Goal: Task Accomplishment & Management: Use online tool/utility

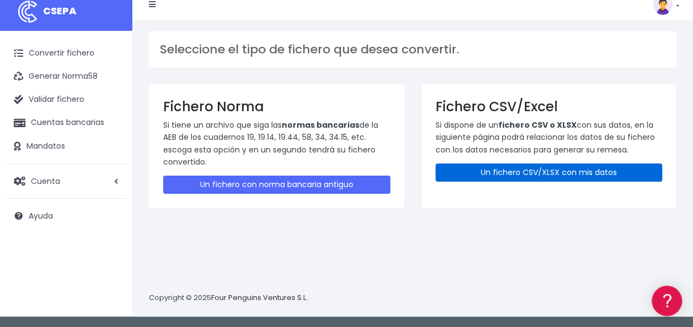
click at [580, 167] on link "Un fichero CSV/XLSX con mis datos" at bounding box center [549, 173] width 227 height 18
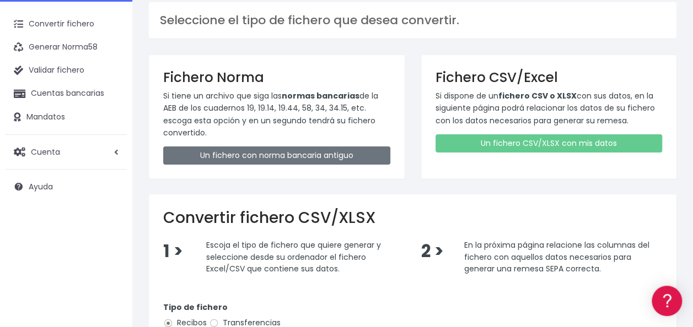
scroll to position [110, 0]
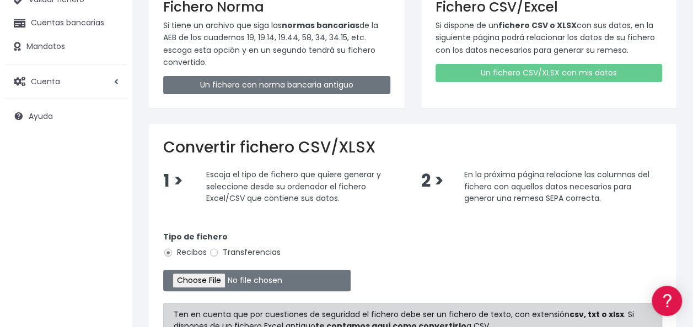
click at [255, 247] on label "Transferencias" at bounding box center [245, 253] width 72 height 12
click at [219, 248] on input "Transferencias" at bounding box center [214, 253] width 10 height 10
radio input "true"
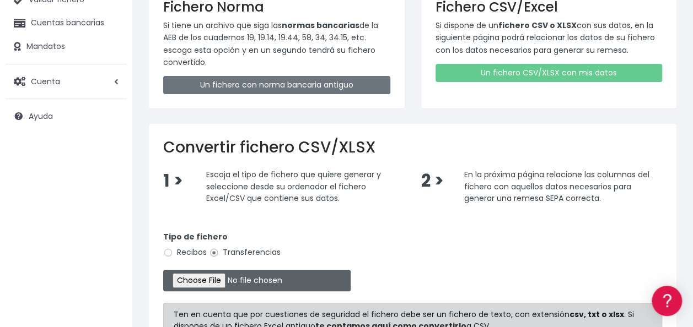
click at [212, 279] on input "file" at bounding box center [256, 281] width 187 height 22
type input "C:\fakepath\0530 Transferencias varias RESTAURANTE EL NAUTICO.csv"
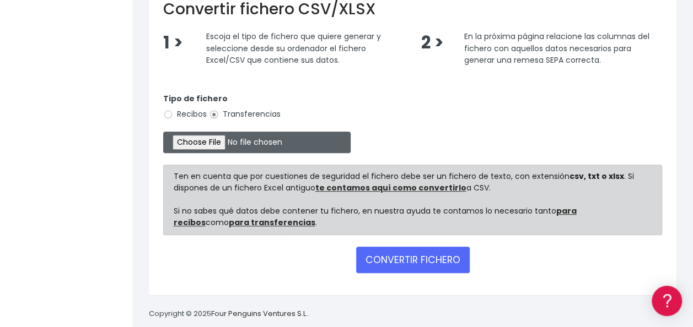
scroll to position [263, 0]
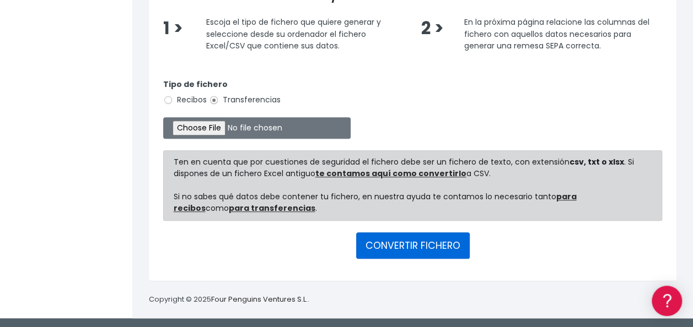
click at [406, 244] on button "CONVERTIR FICHERO" at bounding box center [413, 246] width 114 height 26
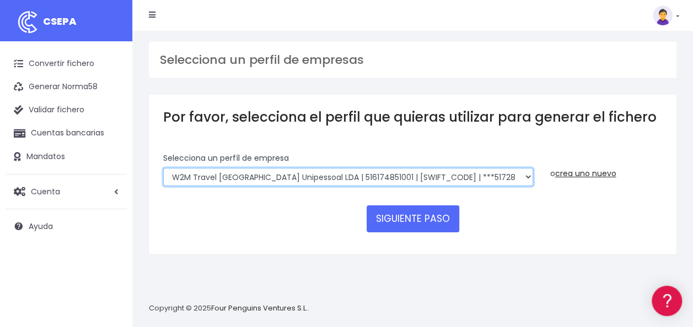
click at [245, 169] on select "WORLD2MEET,S.L.U | b62880992 | BSABESBBXXX | ***97721 World 2 Meet SLU | B62880…" at bounding box center [348, 177] width 370 height 19
click at [163, 168] on select "WORLD2MEET,S.L.U | b62880992 | BSABESBBXXX | ***97721 World 2 Meet SLU | B62880…" at bounding box center [348, 177] width 370 height 19
click at [291, 179] on select "WORLD2MEET,S.L.U | b62880992 | BSABESBBXXX | ***97721 World 2 Meet SLU | B62880…" at bounding box center [348, 177] width 370 height 19
select select "43"
click at [163, 168] on select "WORLD2MEET,S.L.U | b62880992 | BSABESBBXXX | ***97721 World 2 Meet SLU | B62880…" at bounding box center [348, 177] width 370 height 19
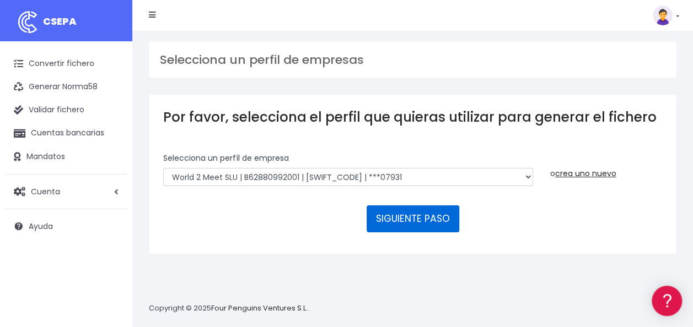
click at [423, 227] on button "SIGUIENTE PASO" at bounding box center [413, 219] width 93 height 26
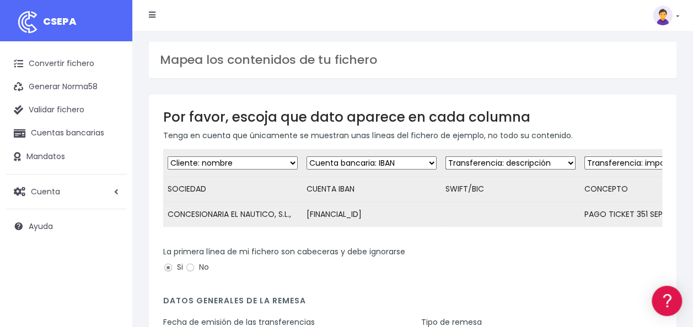
click at [522, 166] on select "Desechar campo Cliente: nombre Cliente: DNI Cliente: Email Cliente: referencia …" at bounding box center [510, 163] width 130 height 13
select select "dismiss"
click at [445, 157] on select "Desechar campo Cliente: nombre Cliente: DNI Cliente: Email Cliente: referencia …" at bounding box center [510, 163] width 130 height 13
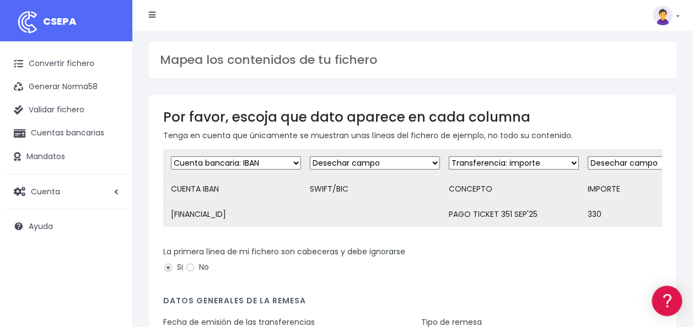
scroll to position [0, 264]
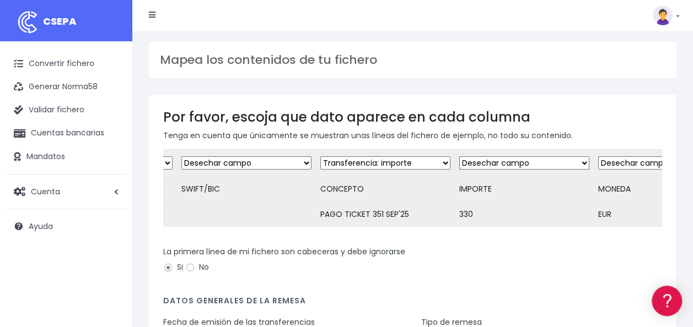
click at [399, 155] on td "Desechar campo Cliente: nombre Cliente: DNI Cliente: Email Cliente: referencia …" at bounding box center [385, 163] width 139 height 27
click at [398, 157] on select "Desechar campo Cliente: nombre Cliente: DNI Cliente: Email Cliente: referencia …" at bounding box center [385, 163] width 130 height 13
select select "description"
click at [320, 157] on select "Desechar campo Cliente: nombre Cliente: DNI Cliente: Email Cliente: referencia …" at bounding box center [385, 163] width 130 height 13
click at [513, 162] on select "Desechar campo Cliente: nombre Cliente: DNI Cliente: Email Cliente: referencia …" at bounding box center [524, 163] width 130 height 13
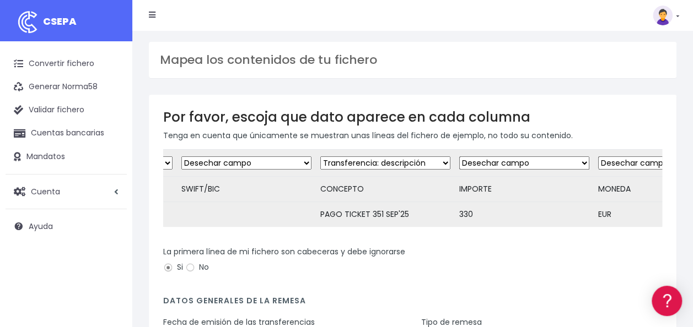
select select "amount"
click at [459, 157] on select "Desechar campo Cliente: nombre Cliente: DNI Cliente: Email Cliente: referencia …" at bounding box center [524, 163] width 130 height 13
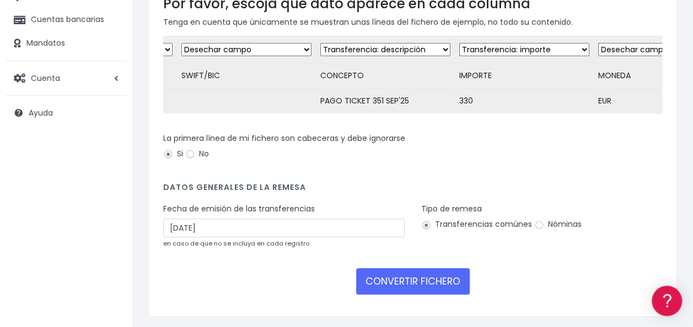
scroll to position [157, 0]
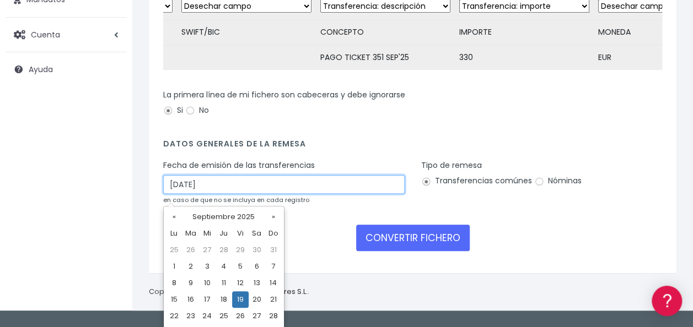
click at [222, 193] on input "19/09/2025" at bounding box center [283, 184] width 241 height 19
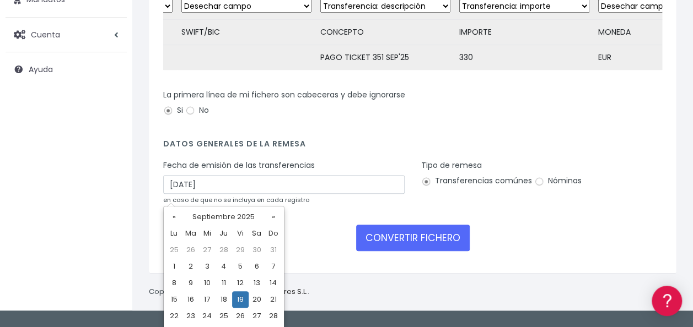
click at [209, 298] on td "17" at bounding box center [207, 300] width 17 height 17
type input "17/09/2025"
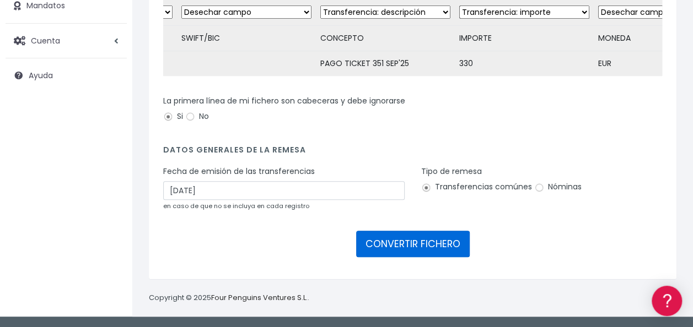
click at [427, 244] on button "CONVERTIR FICHERO" at bounding box center [413, 244] width 114 height 26
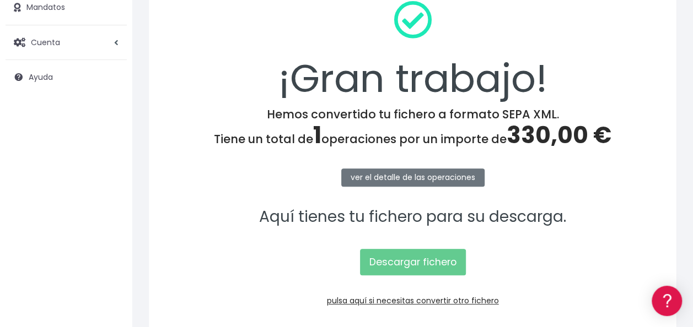
scroll to position [165, 0]
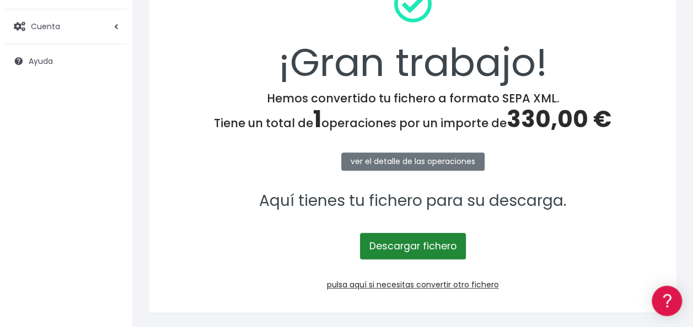
click at [431, 251] on link "Descargar fichero" at bounding box center [413, 246] width 106 height 26
